Goal: Task Accomplishment & Management: Use online tool/utility

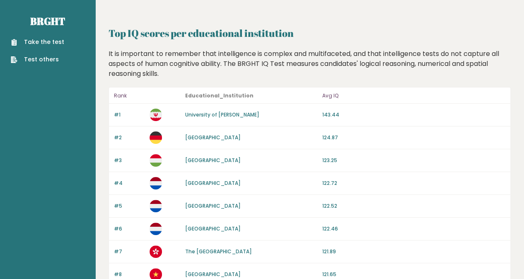
click at [39, 45] on link "Take the test" at bounding box center [37, 42] width 53 height 9
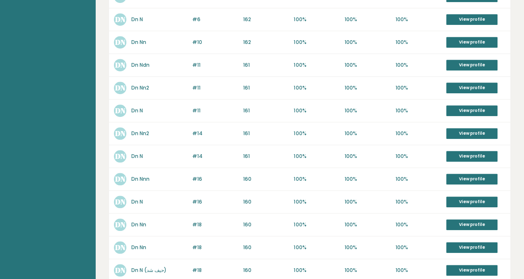
scroll to position [345, 0]
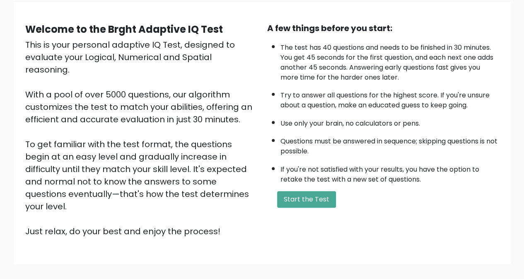
scroll to position [100, 0]
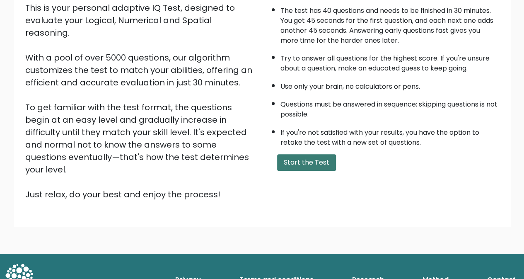
click at [299, 164] on button "Start the Test" at bounding box center [306, 162] width 59 height 17
